Goal: Browse casually: Explore the website without a specific task or goal

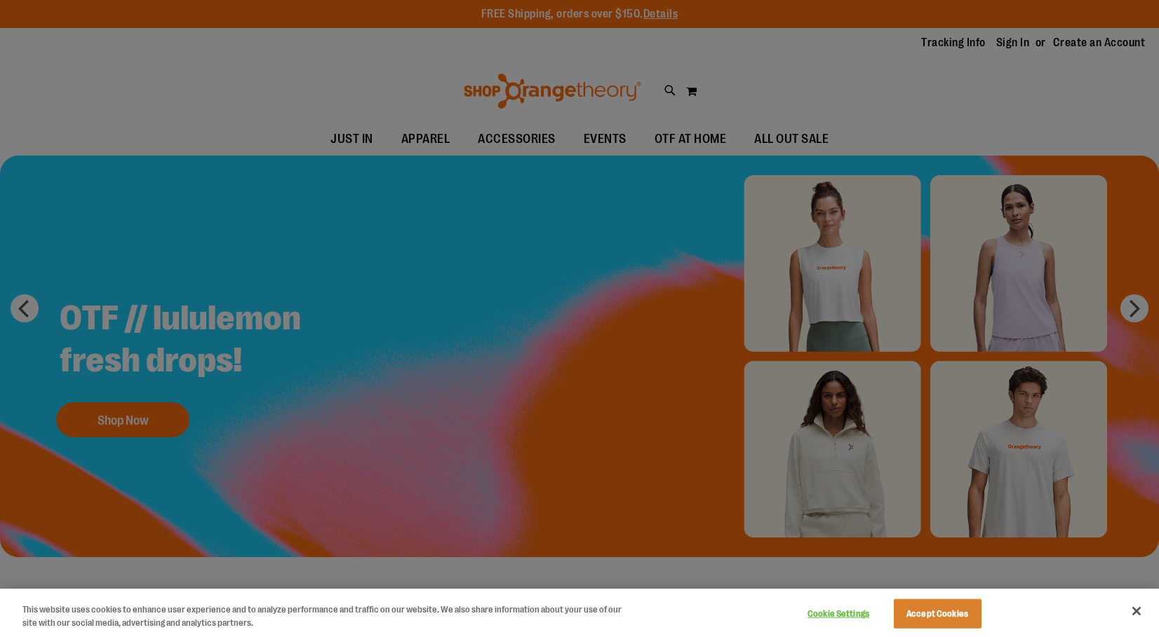
click at [813, 88] on div at bounding box center [579, 318] width 1159 height 637
click at [672, 104] on div at bounding box center [579, 318] width 1159 height 637
click at [675, 363] on div at bounding box center [579, 318] width 1159 height 637
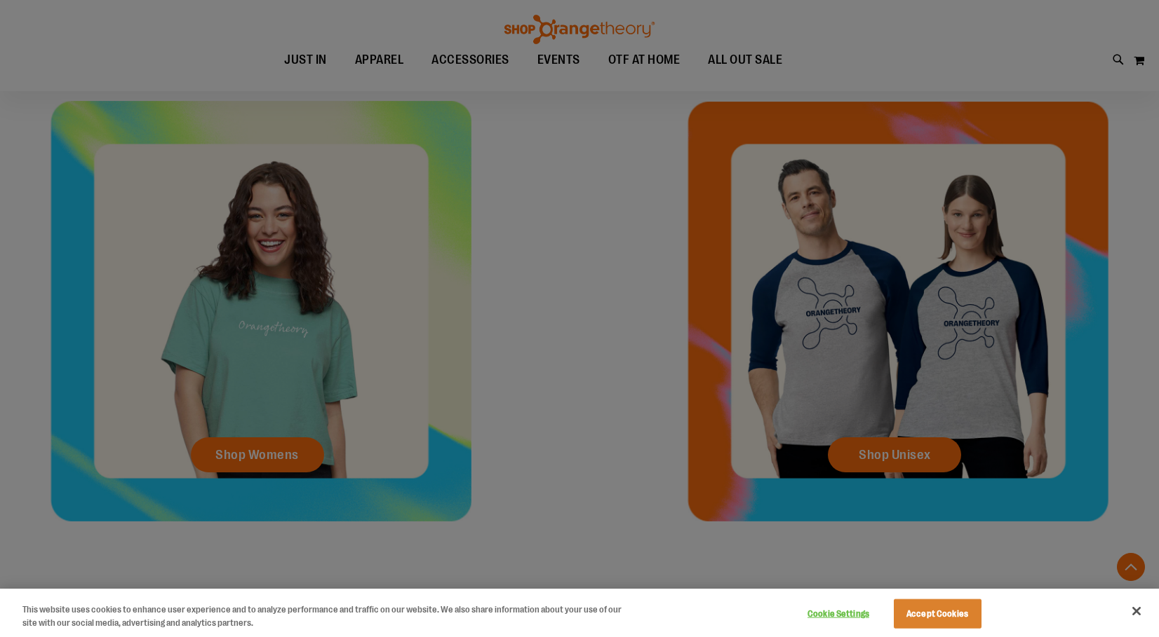
scroll to position [626, 0]
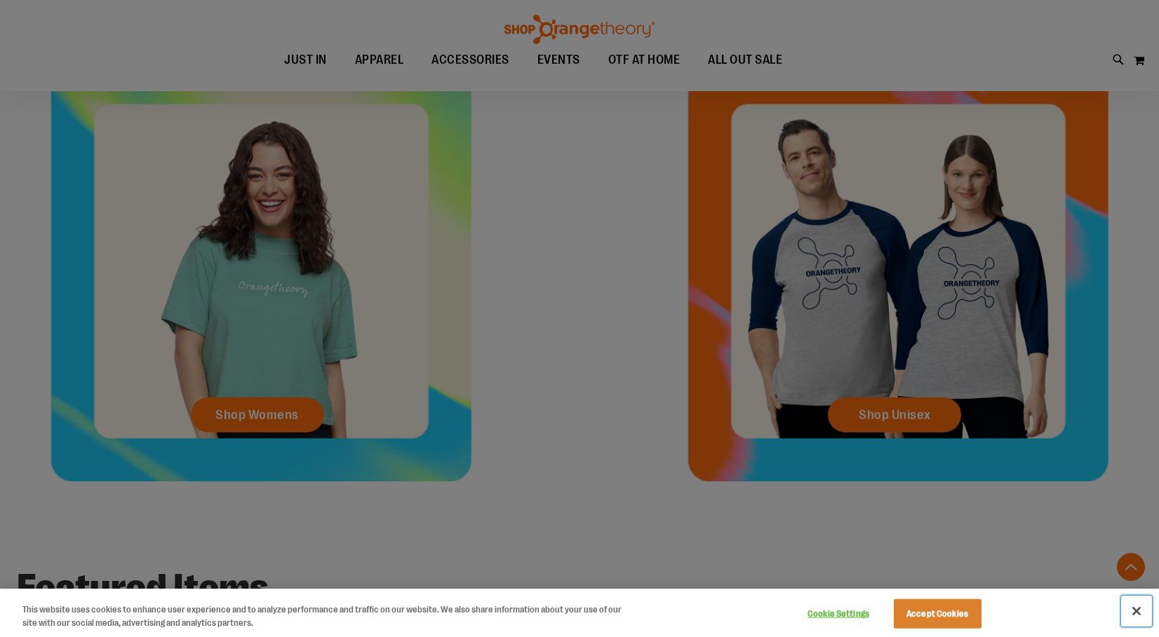
click at [1136, 613] on button "Close" at bounding box center [1136, 611] width 31 height 31
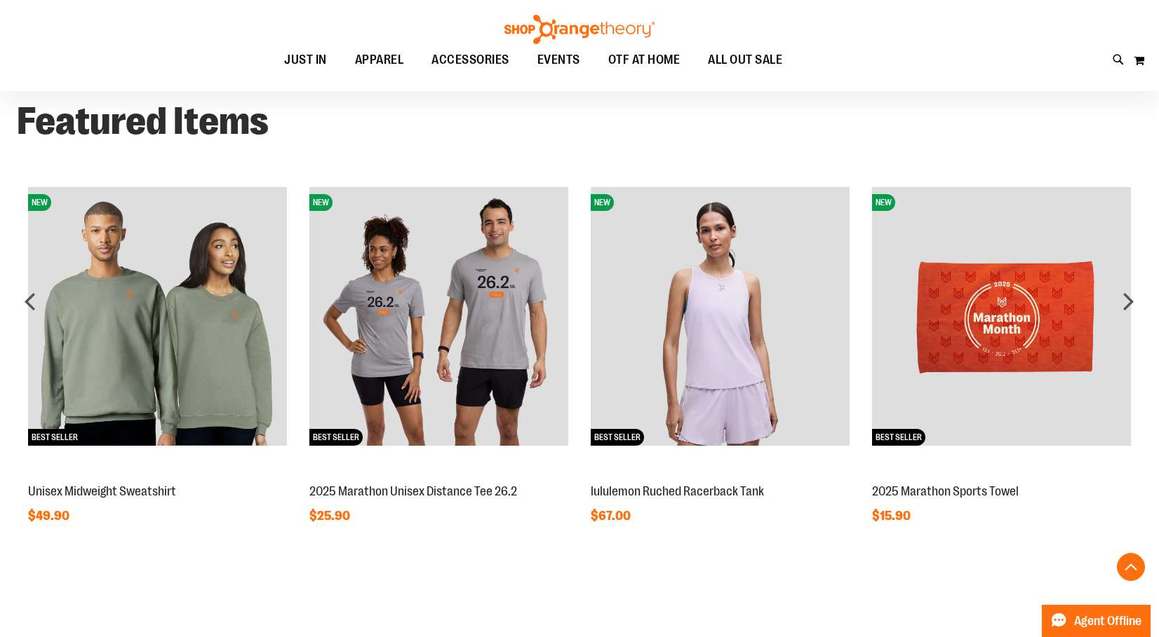
scroll to position [1038, 0]
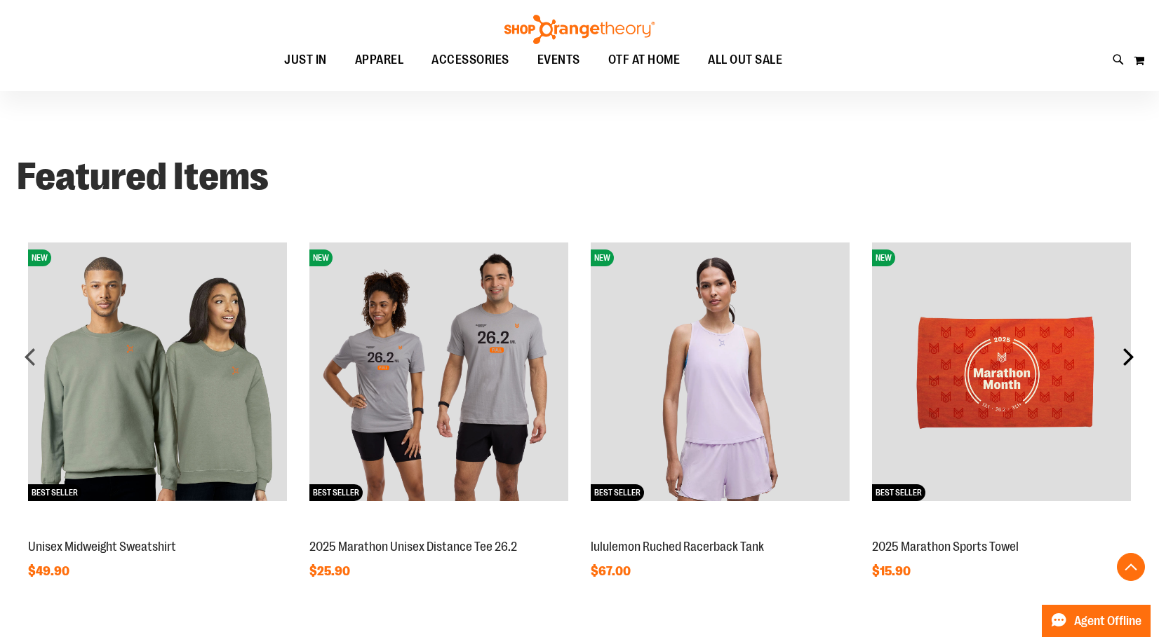
click at [1127, 365] on div "next" at bounding box center [1128, 357] width 28 height 28
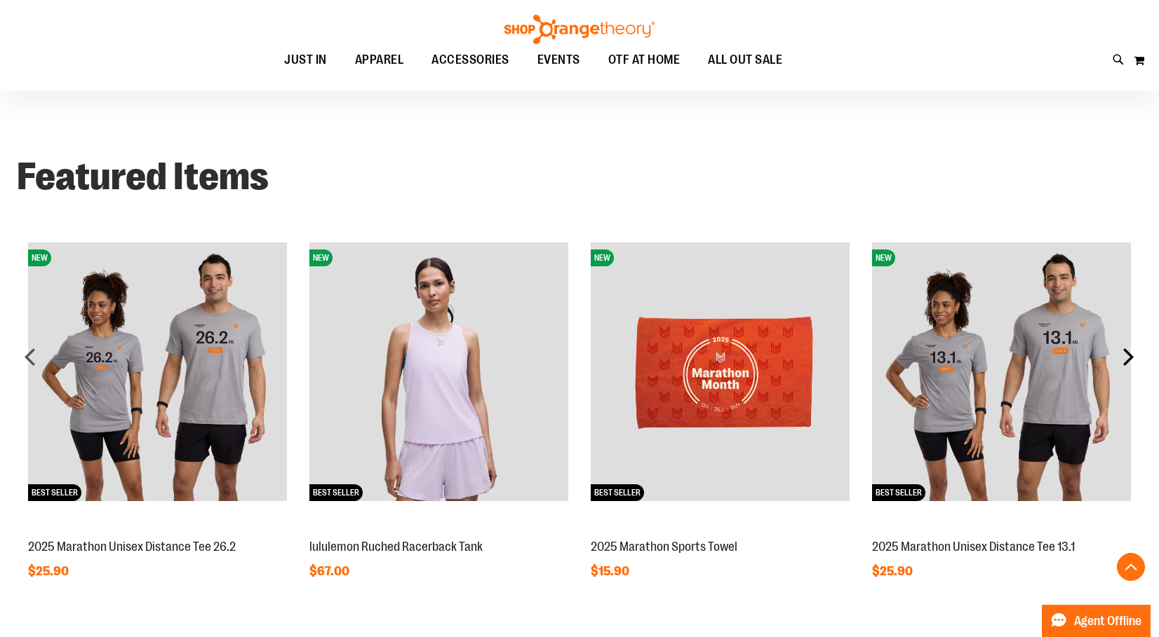
click at [1127, 365] on div "next" at bounding box center [1128, 357] width 28 height 28
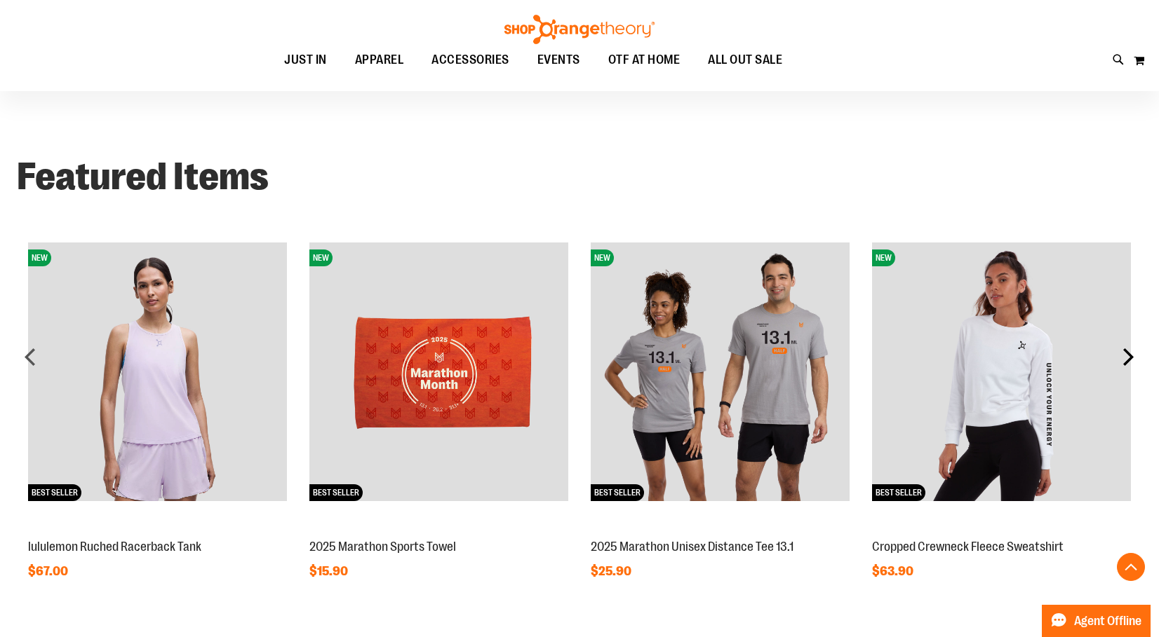
click at [1127, 365] on div "next" at bounding box center [1128, 357] width 28 height 28
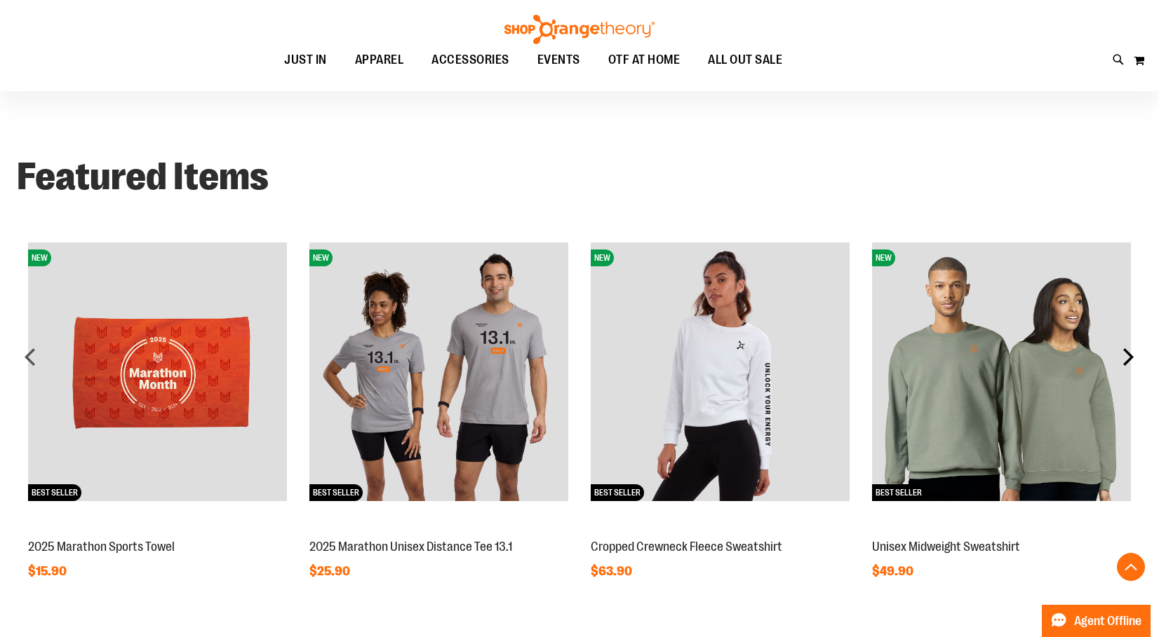
click at [1127, 365] on div "next" at bounding box center [1128, 357] width 28 height 28
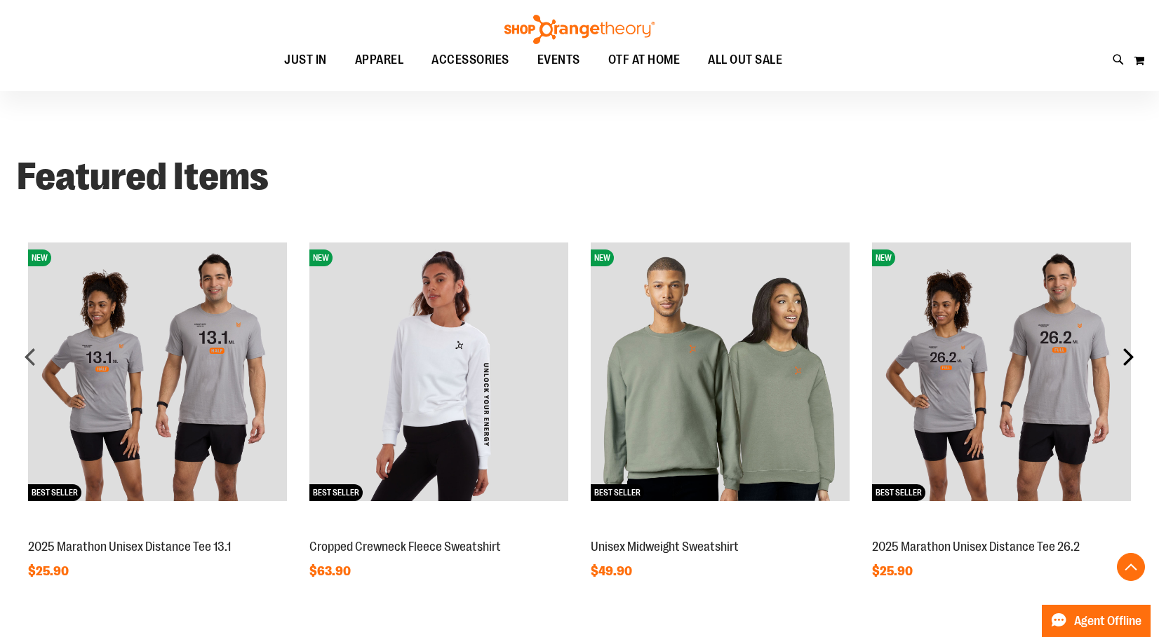
click at [1127, 365] on div "next" at bounding box center [1128, 357] width 28 height 28
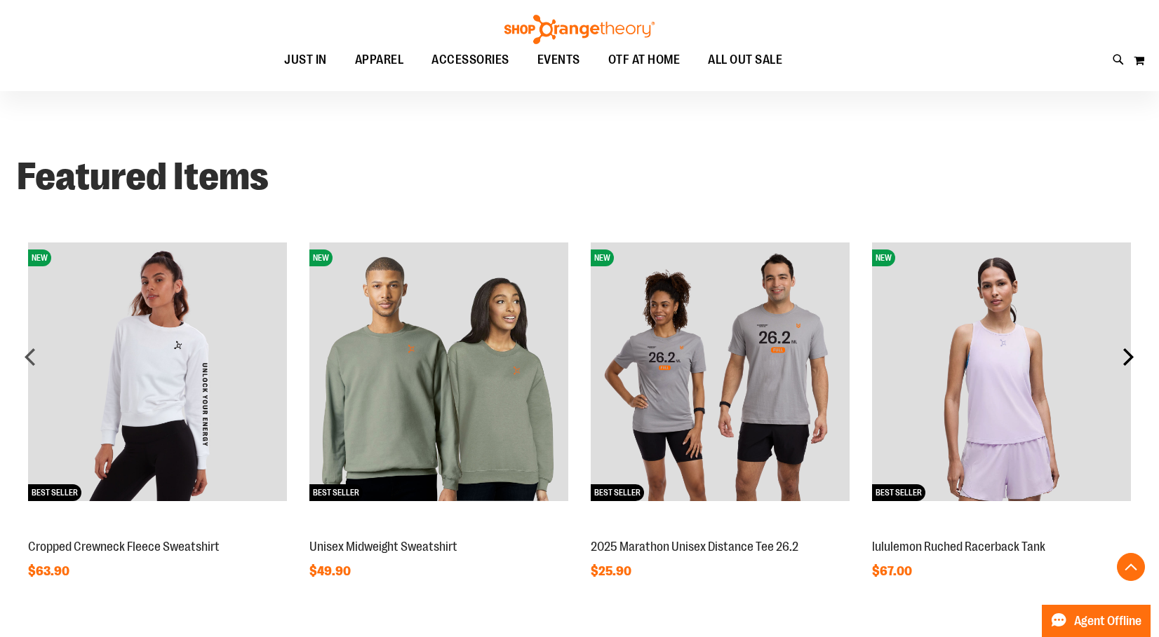
click at [1127, 365] on div "next" at bounding box center [1128, 357] width 28 height 28
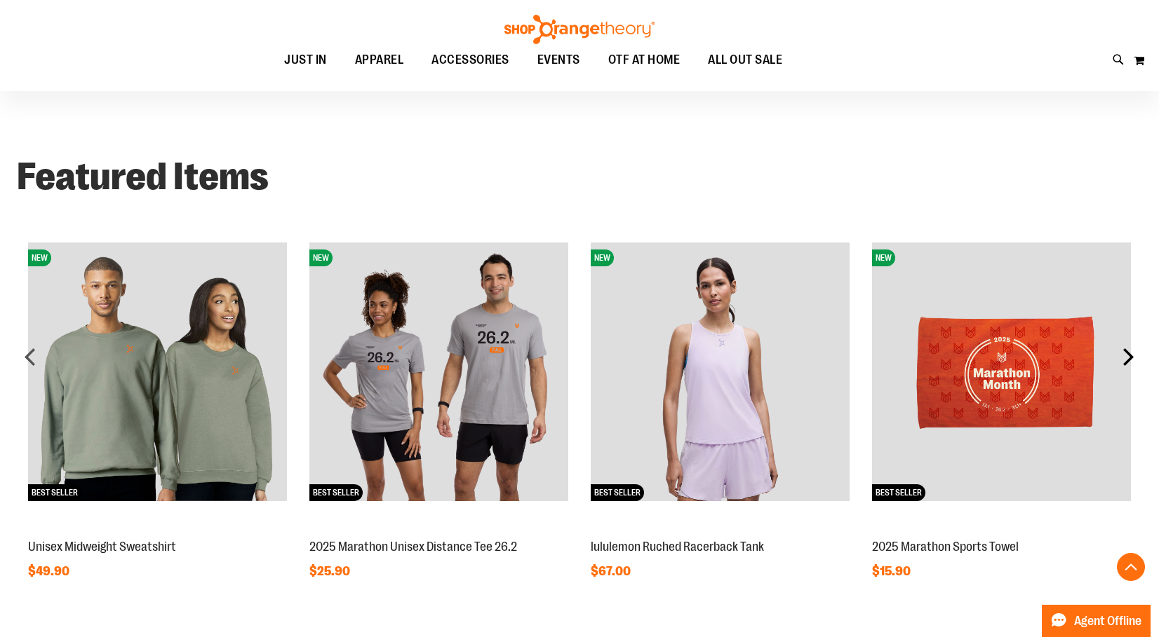
click at [1127, 365] on div "next" at bounding box center [1128, 357] width 28 height 28
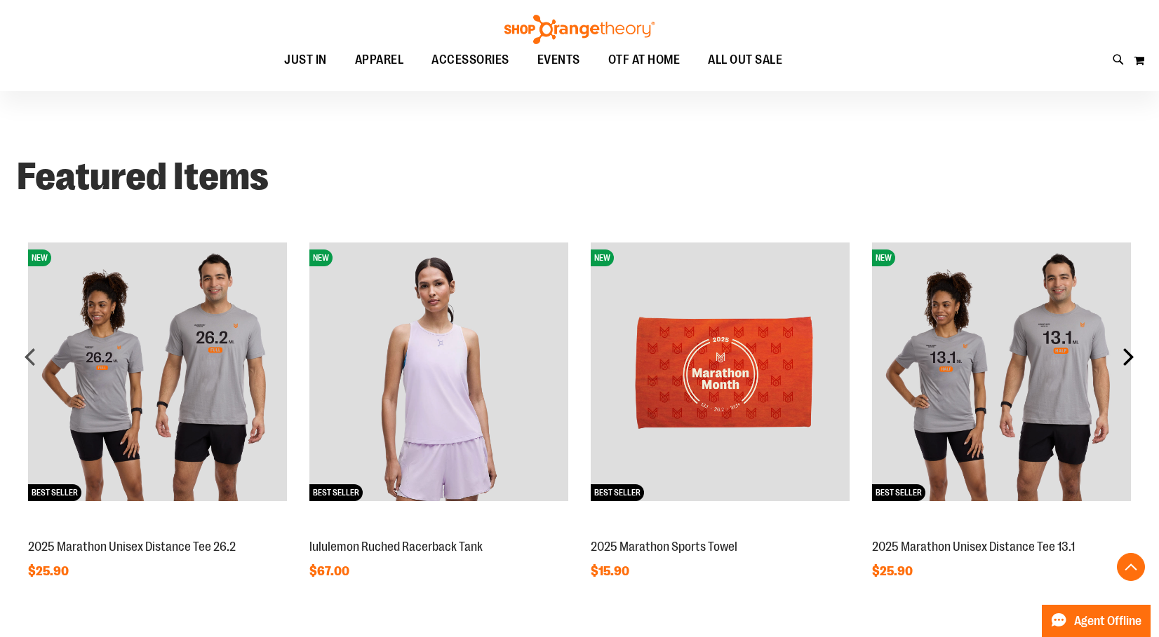
click at [1127, 365] on div "next" at bounding box center [1128, 357] width 28 height 28
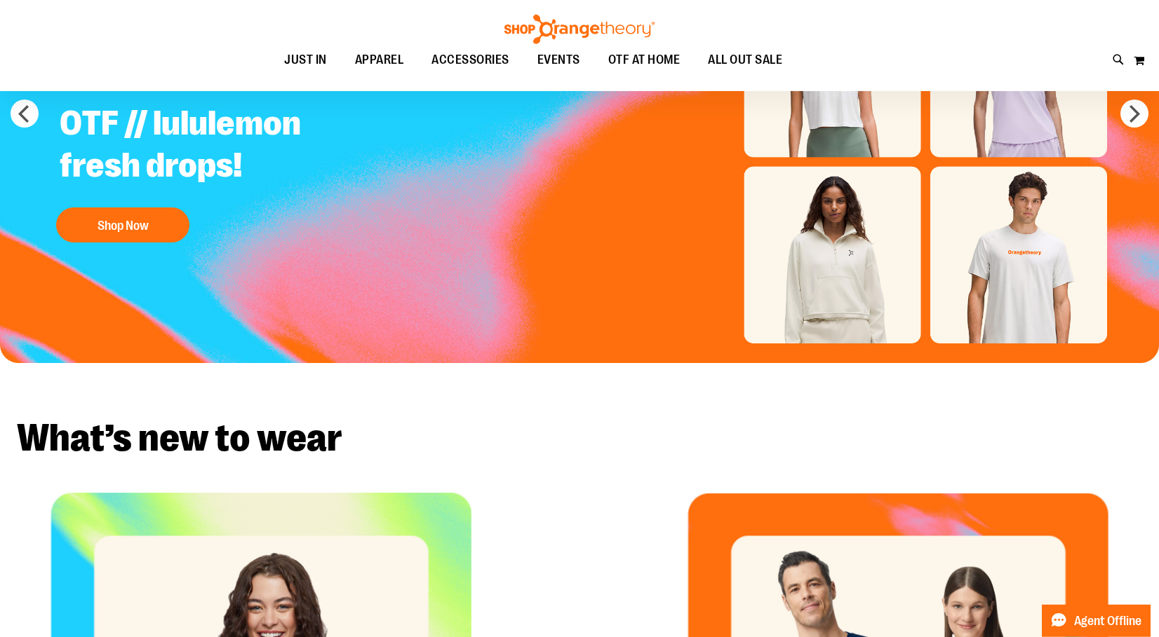
scroll to position [0, 0]
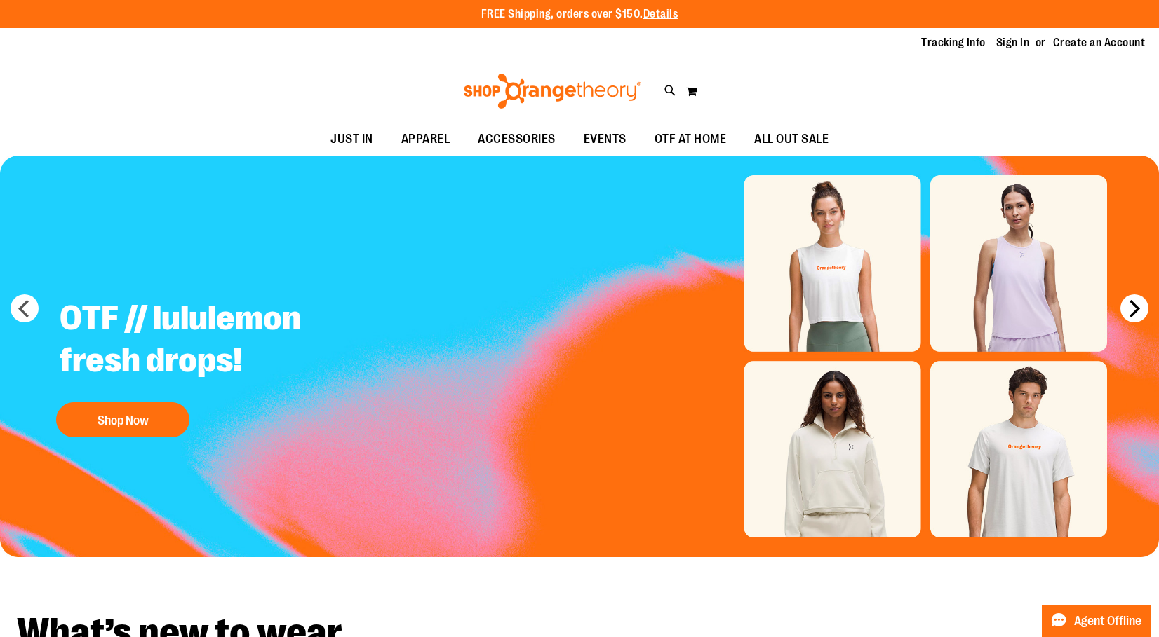
click at [1133, 304] on button "next" at bounding box center [1134, 309] width 28 height 28
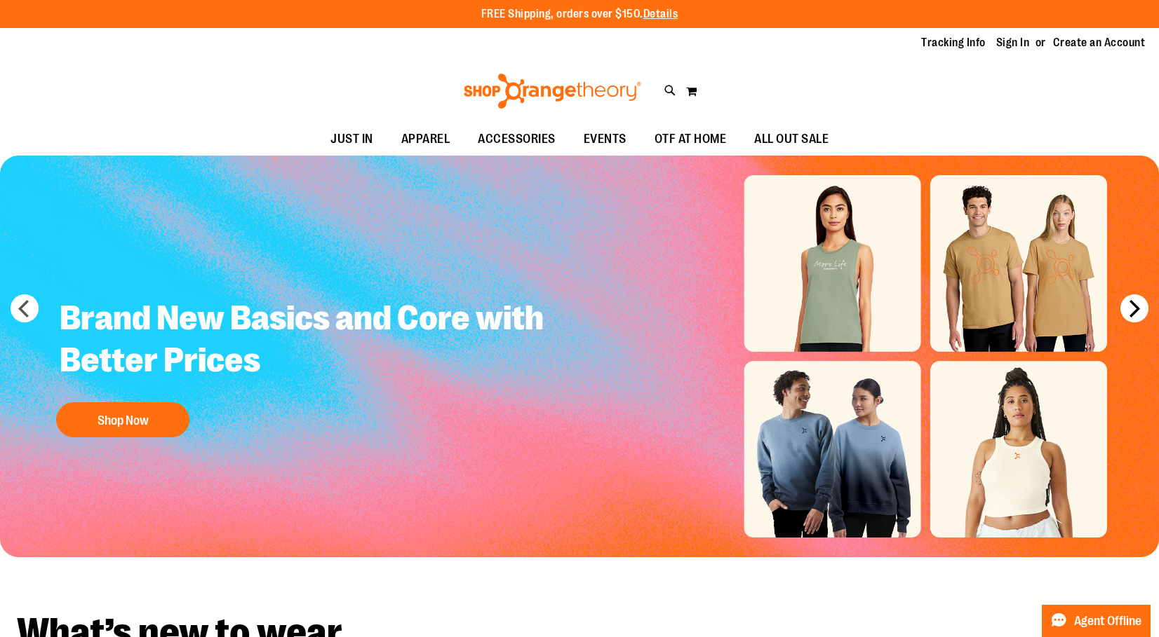
click at [1133, 304] on button "next" at bounding box center [1134, 309] width 28 height 28
